Goal: Task Accomplishment & Management: Complete application form

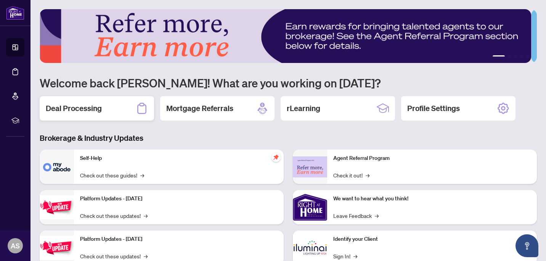
click at [135, 103] on div "Deal Processing" at bounding box center [97, 108] width 114 height 24
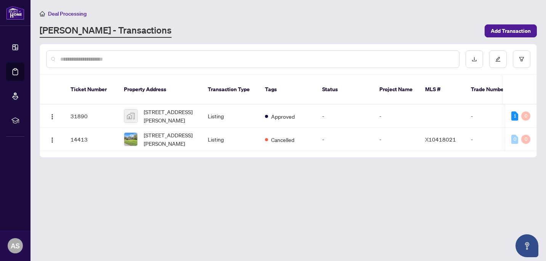
click at [492, 17] on div "Deal Processing" at bounding box center [288, 13] width 497 height 9
click at [493, 27] on span "Add Transaction" at bounding box center [510, 31] width 40 height 12
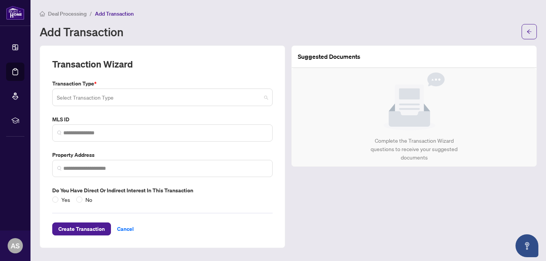
click at [149, 102] on input "search" at bounding box center [159, 98] width 204 height 17
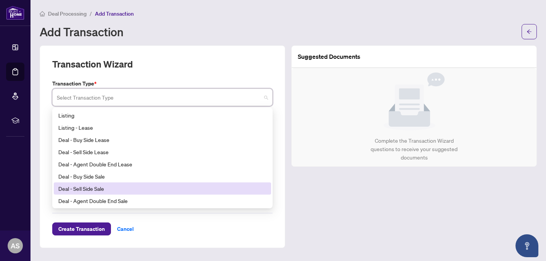
click at [120, 186] on div "Deal - Sell Side Sale" at bounding box center [162, 188] width 208 height 8
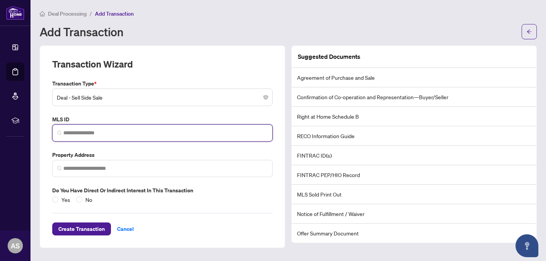
click at [97, 135] on input "search" at bounding box center [165, 133] width 204 height 8
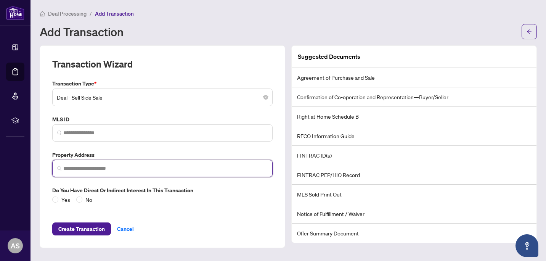
click at [134, 169] on input "search" at bounding box center [165, 168] width 204 height 8
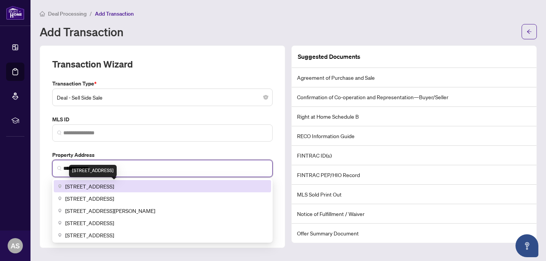
click at [114, 186] on span "[STREET_ADDRESS]" at bounding box center [89, 186] width 49 height 8
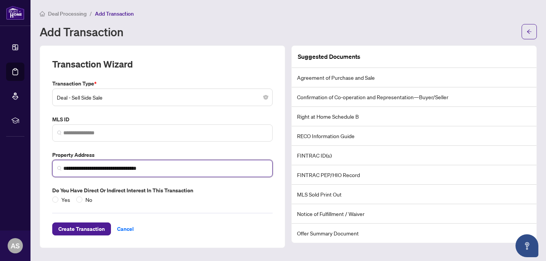
type input "**********"
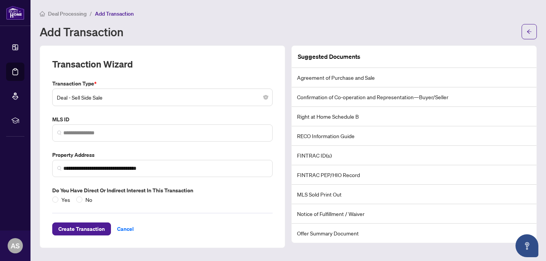
click at [151, 180] on div "**********" at bounding box center [162, 141] width 226 height 124
click at [83, 200] on span "No" at bounding box center [88, 199] width 13 height 8
click at [86, 232] on span "Create Transaction" at bounding box center [81, 229] width 46 height 12
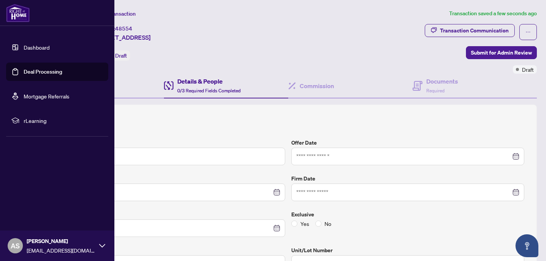
click at [32, 68] on link "Deal Processing" at bounding box center [43, 71] width 38 height 7
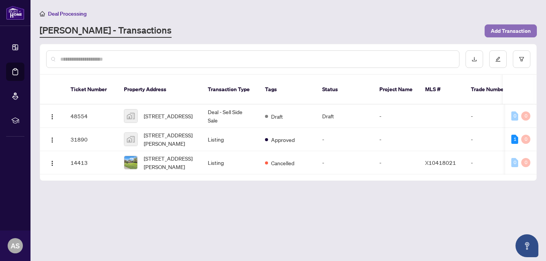
click at [505, 29] on span "Add Transaction" at bounding box center [510, 31] width 40 height 12
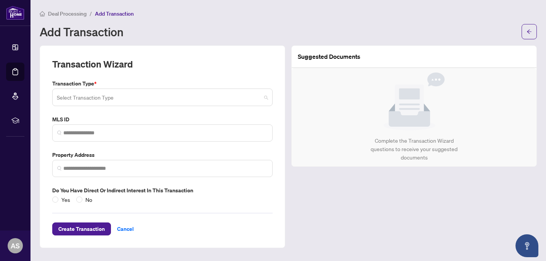
click at [119, 95] on input "search" at bounding box center [159, 98] width 204 height 17
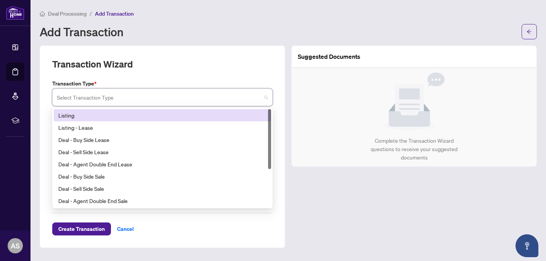
click at [114, 111] on div "Listing" at bounding box center [162, 115] width 208 height 8
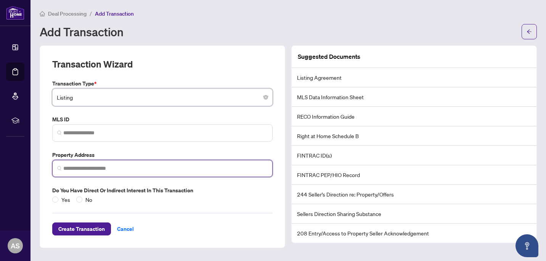
click at [108, 171] on input "search" at bounding box center [165, 168] width 204 height 8
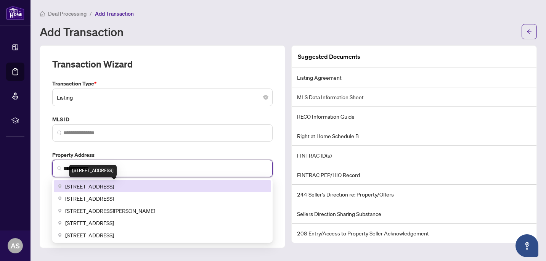
click at [114, 188] on span "[STREET_ADDRESS]" at bounding box center [89, 186] width 49 height 8
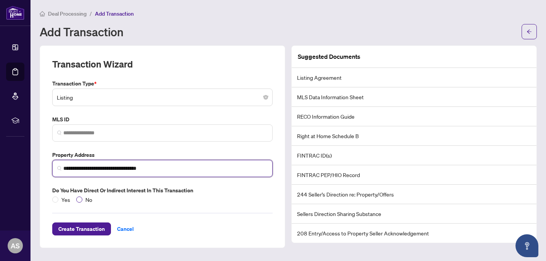
type input "**********"
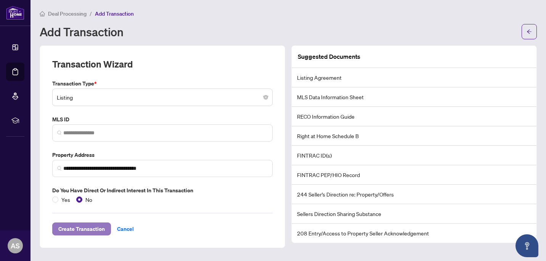
click at [93, 226] on span "Create Transaction" at bounding box center [81, 229] width 46 height 12
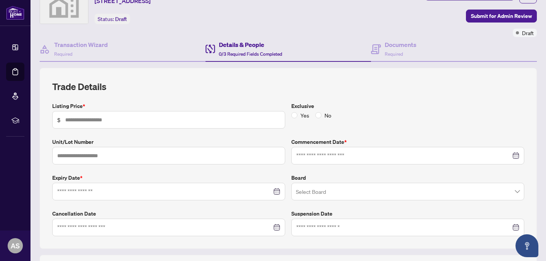
scroll to position [37, 0]
click at [207, 119] on input "text" at bounding box center [172, 119] width 215 height 8
click at [311, 118] on div "Exclusive Yes No" at bounding box center [407, 114] width 239 height 27
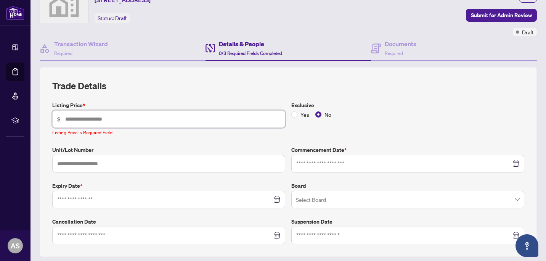
click at [206, 115] on input "text" at bounding box center [172, 119] width 215 height 8
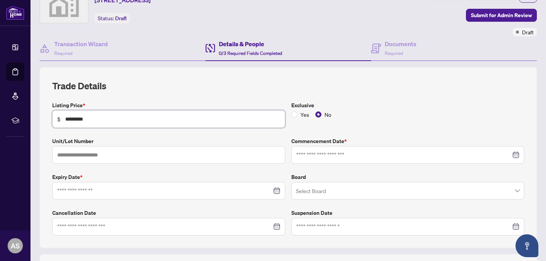
click at [356, 146] on div at bounding box center [407, 155] width 233 height 18
type input "*********"
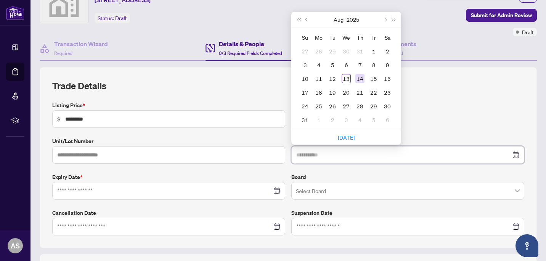
type input "**********"
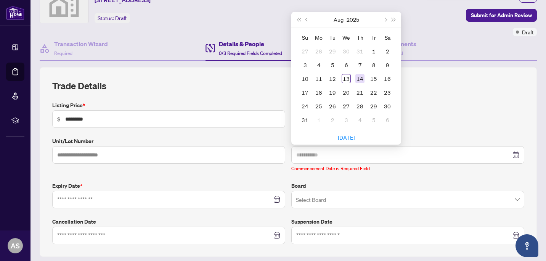
click at [357, 81] on div "14" at bounding box center [359, 78] width 9 height 9
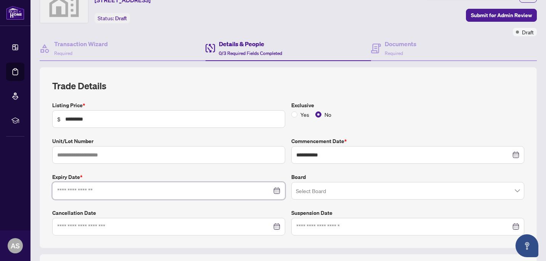
click at [154, 191] on input at bounding box center [164, 190] width 215 height 8
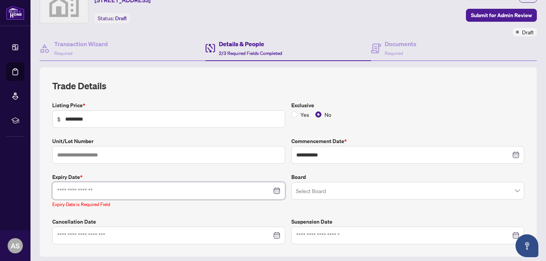
click at [106, 188] on input at bounding box center [164, 190] width 215 height 8
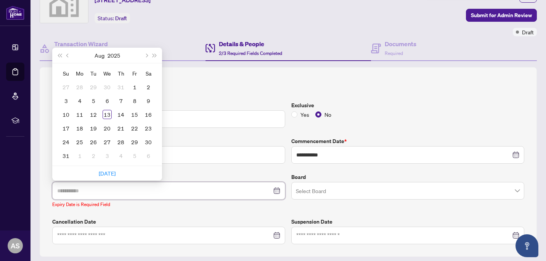
type input "**********"
click at [147, 53] on button "Next month (PageDown)" at bounding box center [146, 55] width 8 height 15
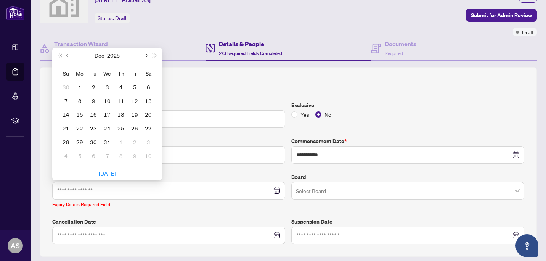
click at [147, 53] on button "Next month (PageDown)" at bounding box center [146, 55] width 8 height 15
type input "**********"
click at [149, 141] on div "31" at bounding box center [148, 141] width 9 height 9
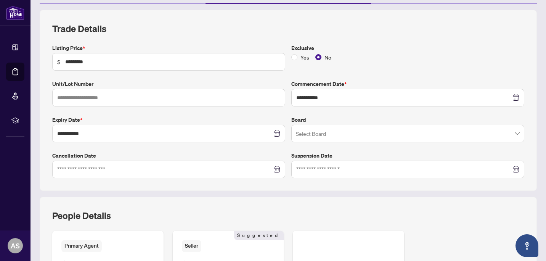
scroll to position [96, 0]
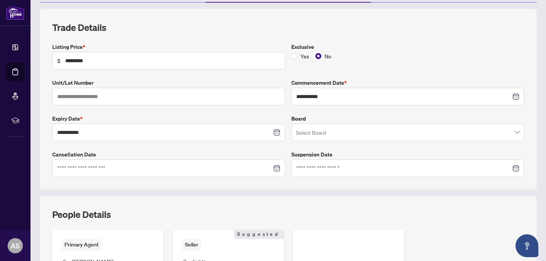
click at [355, 131] on input "search" at bounding box center [404, 133] width 217 height 17
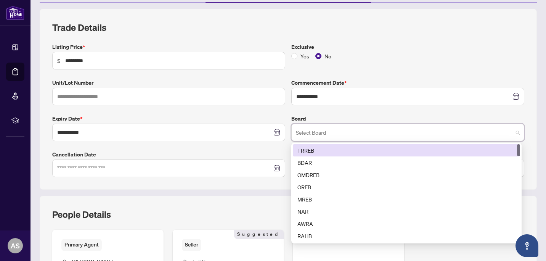
click at [332, 147] on div "TRREB" at bounding box center [406, 150] width 218 height 8
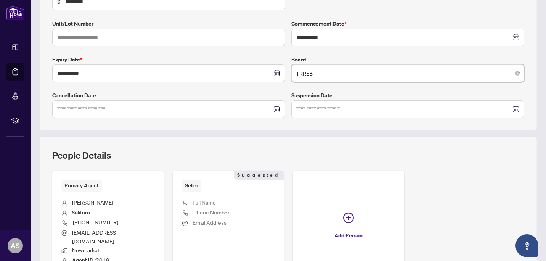
scroll to position [236, 0]
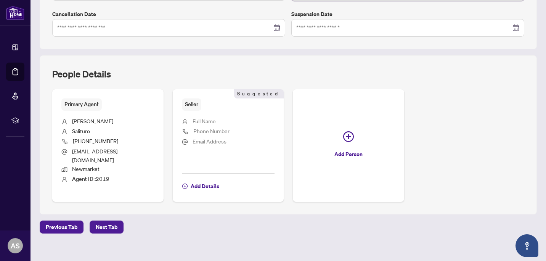
click at [107, 211] on div "**********" at bounding box center [288, 16] width 503 height 487
click at [110, 221] on span "Next Tab" at bounding box center [107, 227] width 22 height 12
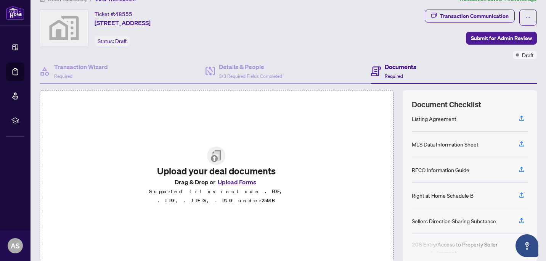
scroll to position [13, 0]
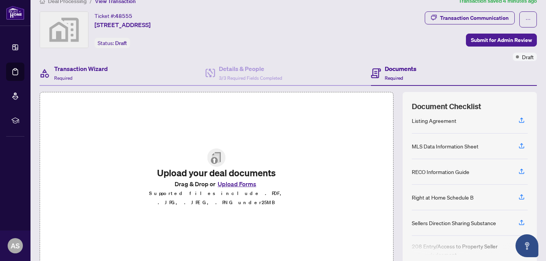
click at [157, 73] on div "Transaction Wizard Required" at bounding box center [123, 73] width 166 height 25
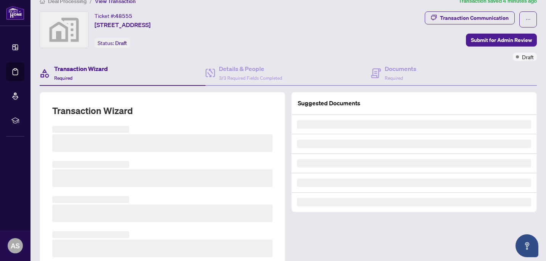
scroll to position [95, 0]
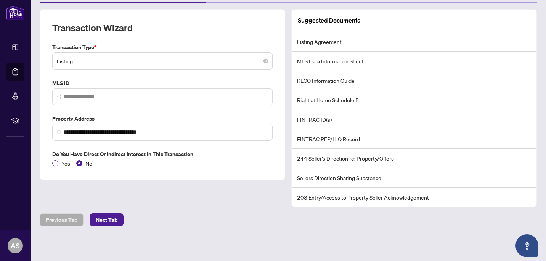
click at [64, 160] on span "Yes" at bounding box center [65, 163] width 15 height 8
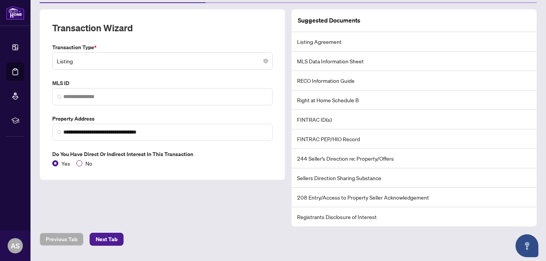
click at [83, 161] on span "No" at bounding box center [88, 163] width 13 height 8
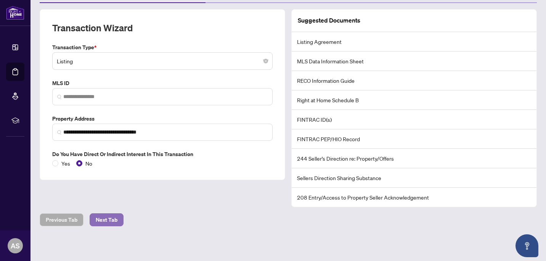
click at [106, 216] on span "Next Tab" at bounding box center [107, 219] width 22 height 12
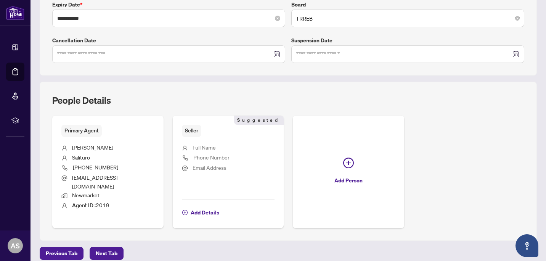
scroll to position [228, 0]
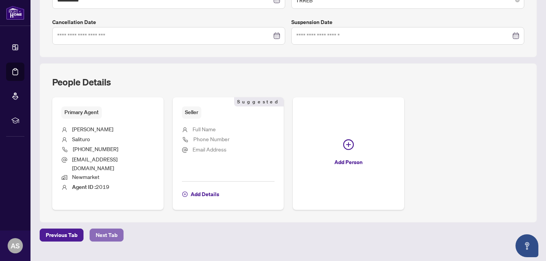
click at [114, 229] on span "Next Tab" at bounding box center [107, 235] width 22 height 12
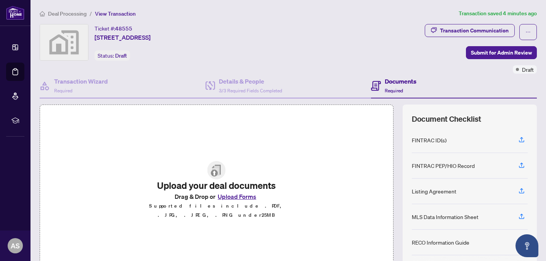
scroll to position [69, 0]
